Goal: Transaction & Acquisition: Purchase product/service

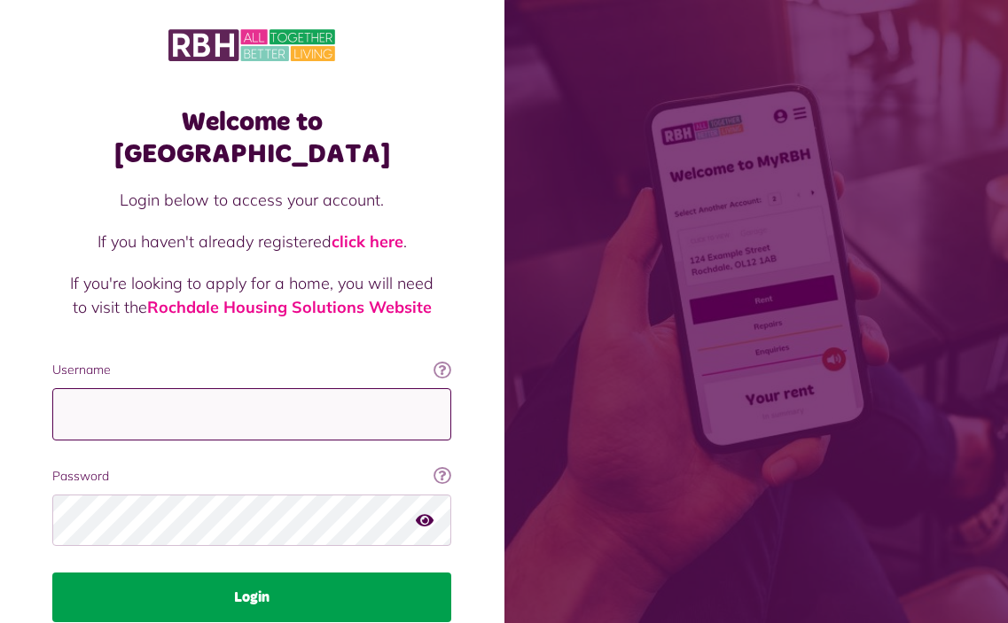
type input "**********"
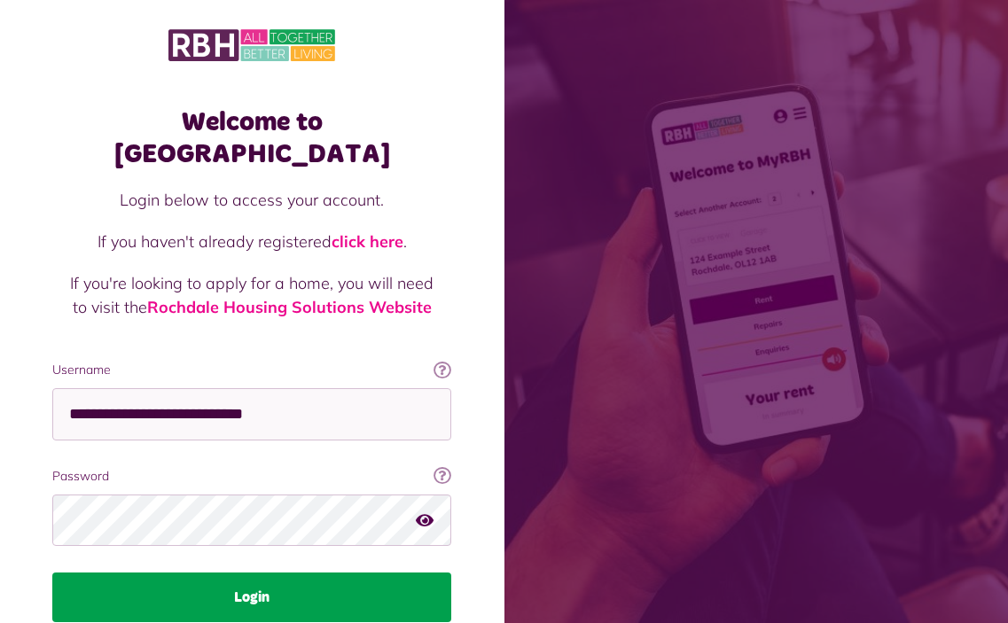
click at [239, 576] on button "Login" at bounding box center [251, 598] width 399 height 50
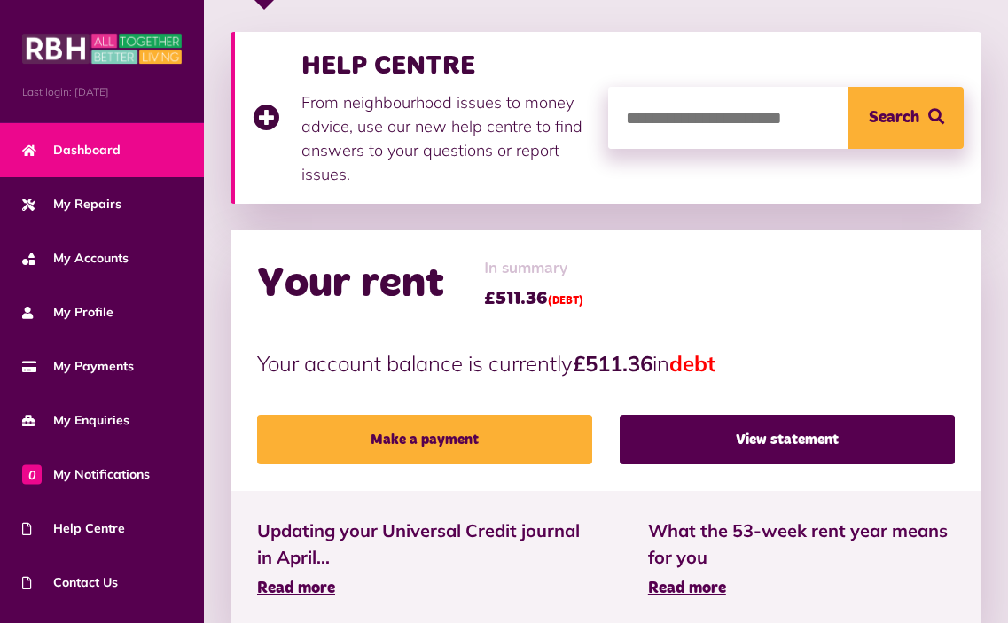
scroll to position [355, 0]
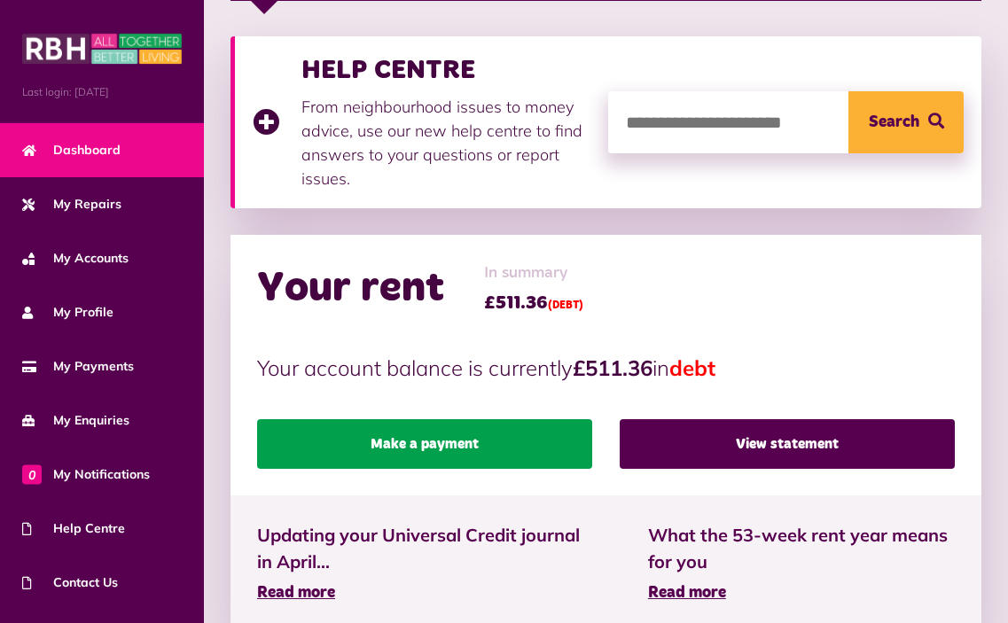
click at [470, 449] on link "Make a payment" at bounding box center [424, 444] width 335 height 50
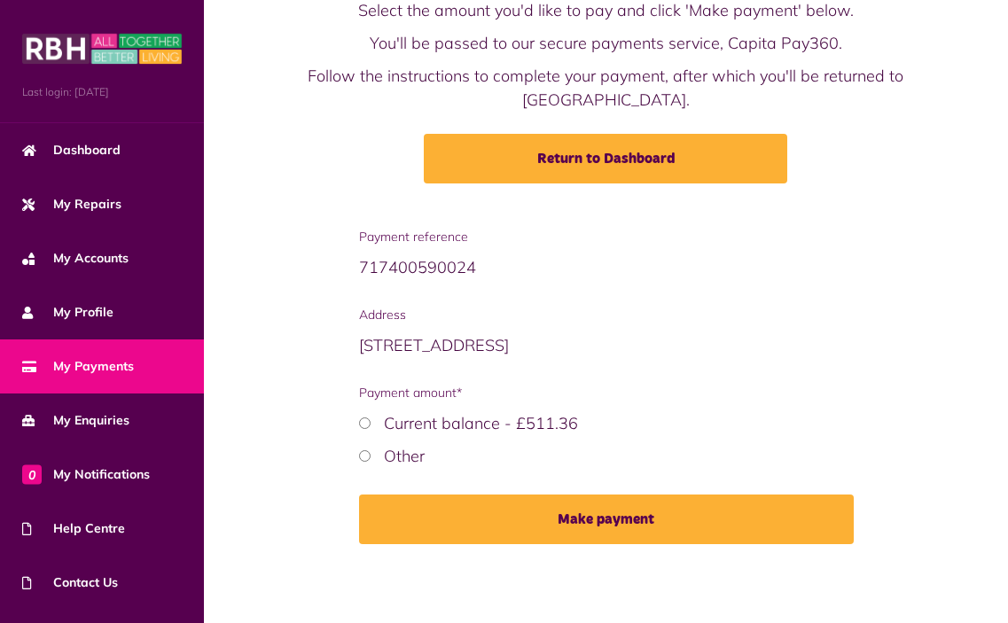
scroll to position [112, 0]
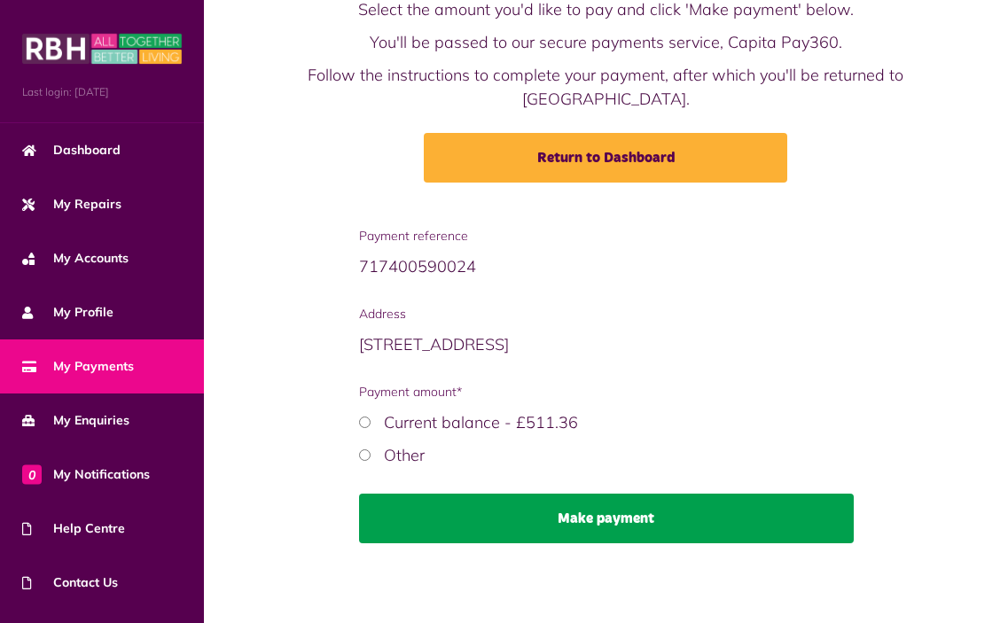
click at [681, 512] on button "Make payment" at bounding box center [606, 519] width 495 height 50
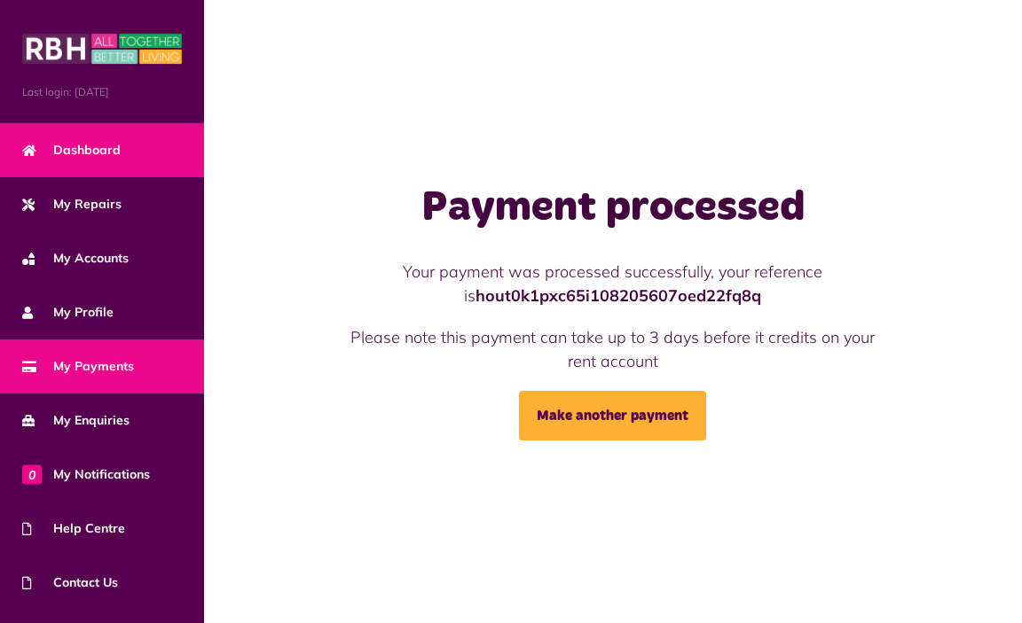
click at [137, 148] on link "Dashboard" at bounding box center [102, 150] width 204 height 54
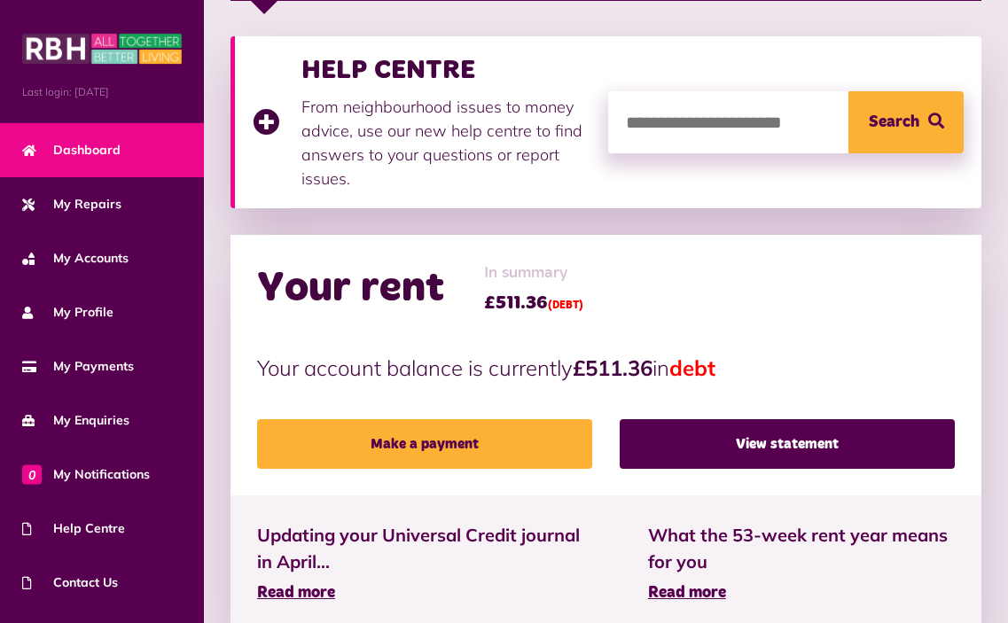
scroll to position [621, 0]
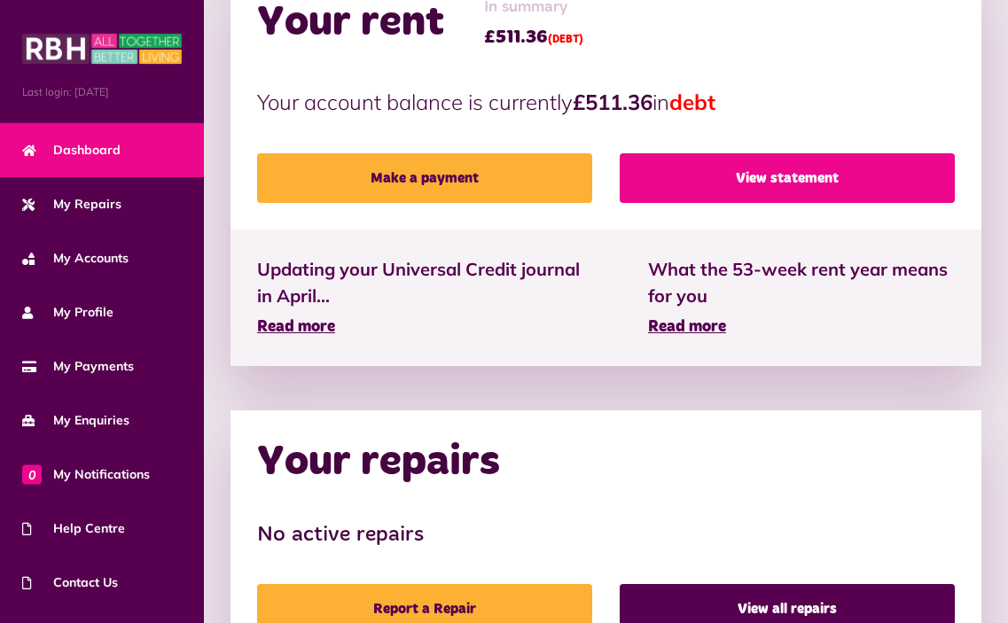
click at [805, 184] on link "View statement" at bounding box center [787, 178] width 335 height 50
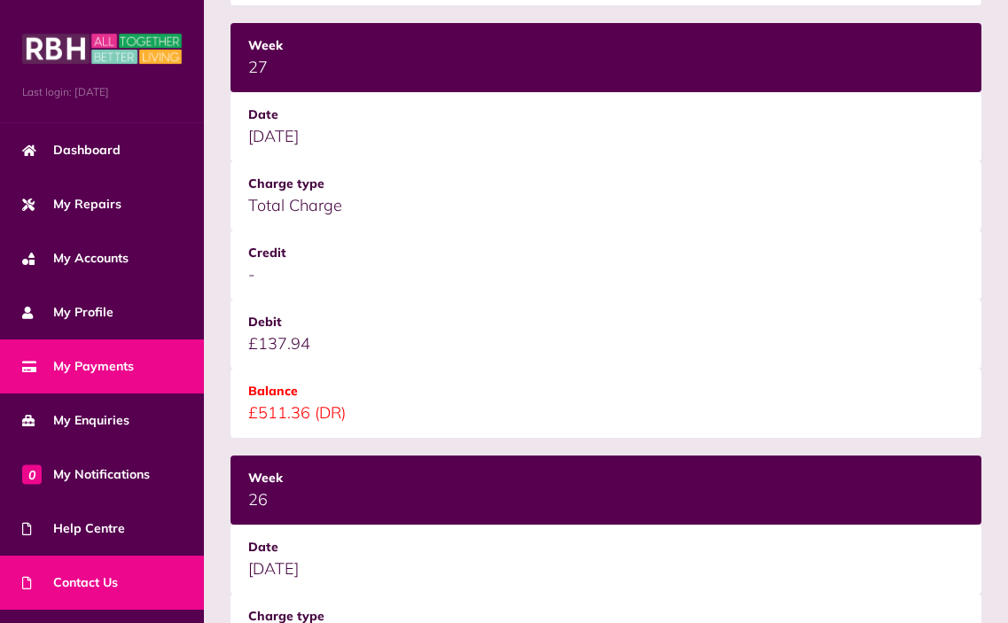
scroll to position [94, 0]
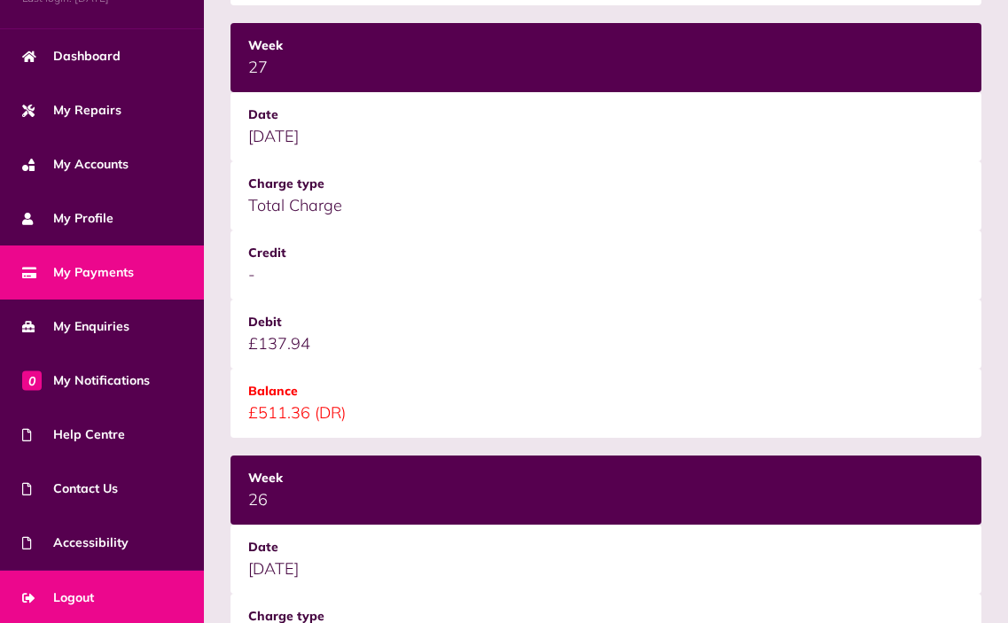
click at [117, 594] on link "Logout" at bounding box center [102, 598] width 204 height 54
